Goal: Navigation & Orientation: Find specific page/section

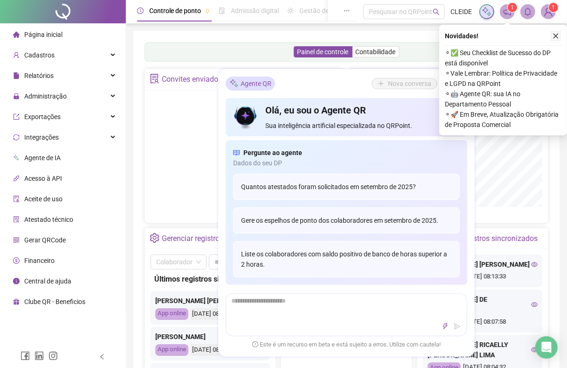
click at [558, 40] on button "button" at bounding box center [556, 35] width 11 height 11
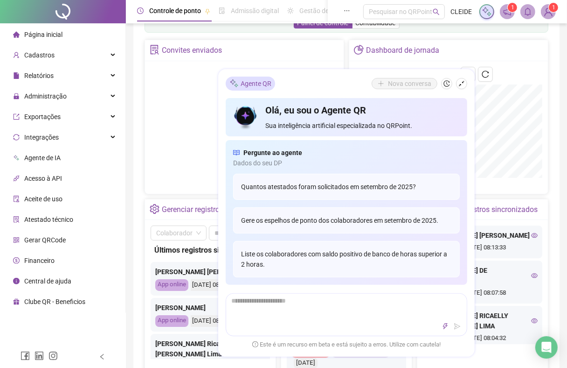
scroll to position [58, 0]
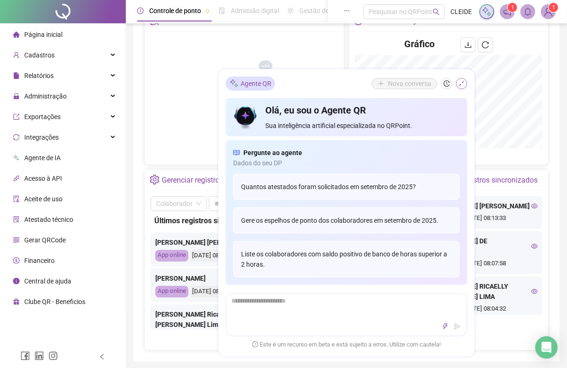
click at [465, 81] on icon "shrink" at bounding box center [462, 83] width 7 height 7
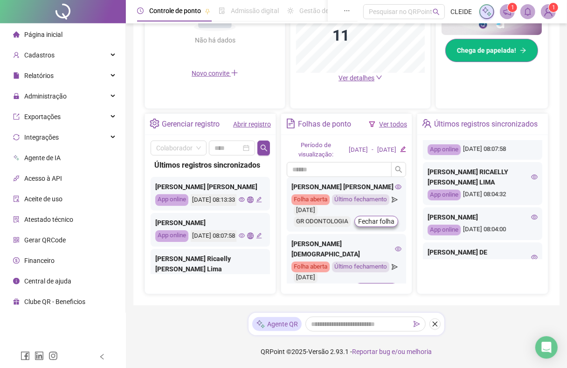
scroll to position [0, 0]
